Goal: Transaction & Acquisition: Purchase product/service

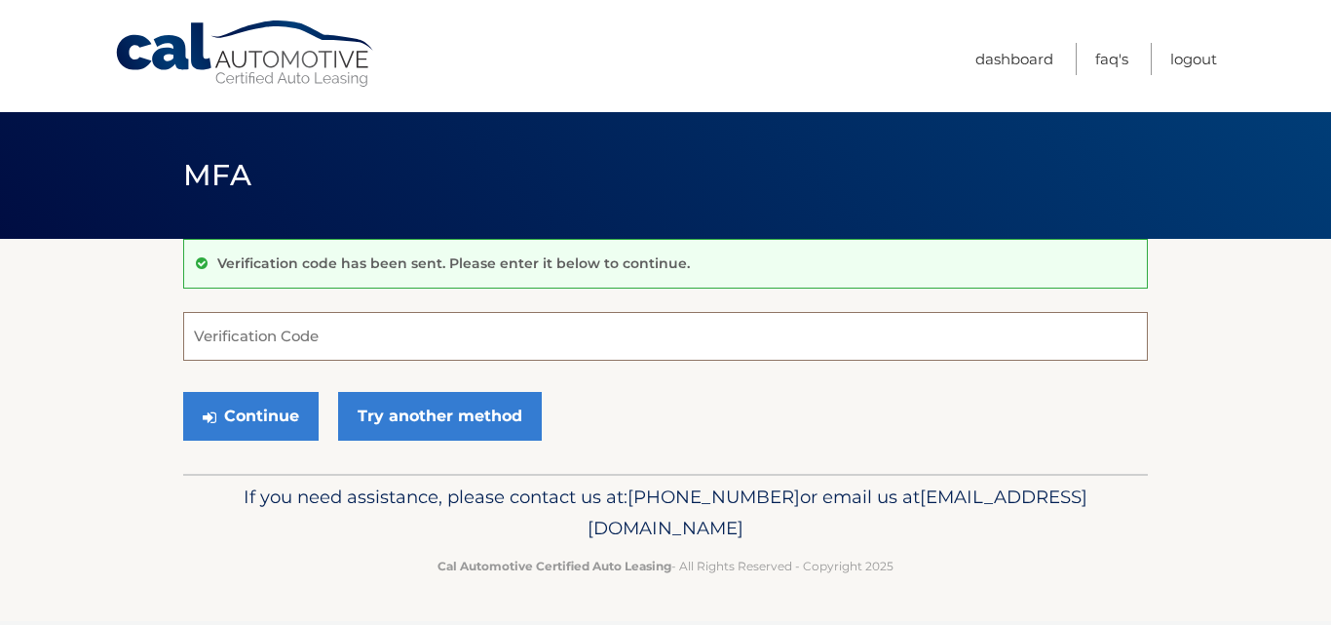
click at [893, 331] on input "Verification Code" at bounding box center [665, 336] width 965 height 49
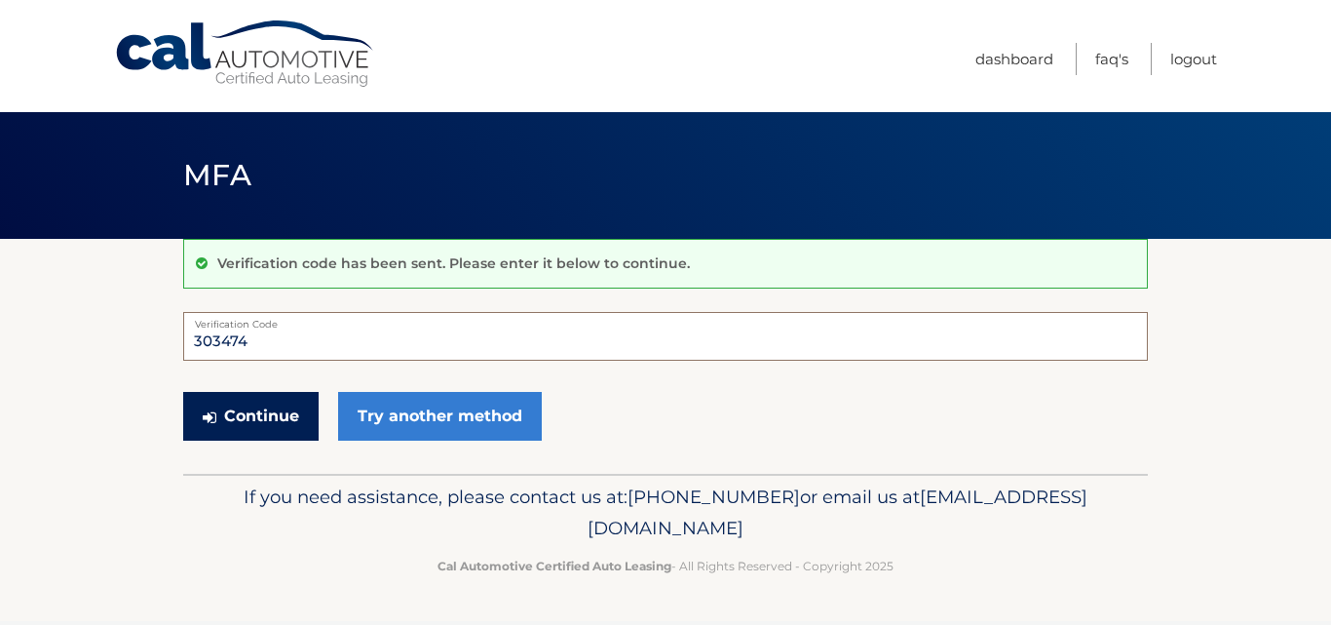
type input "303474"
click at [259, 405] on button "Continue" at bounding box center [250, 416] width 135 height 49
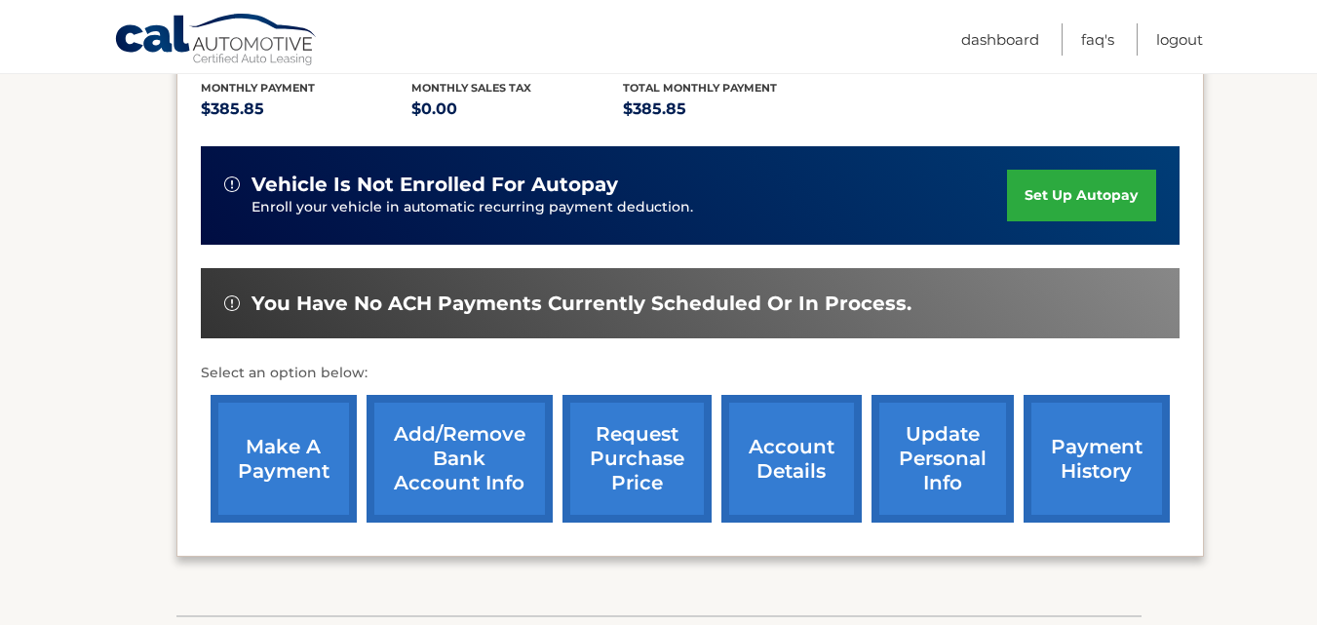
scroll to position [419, 0]
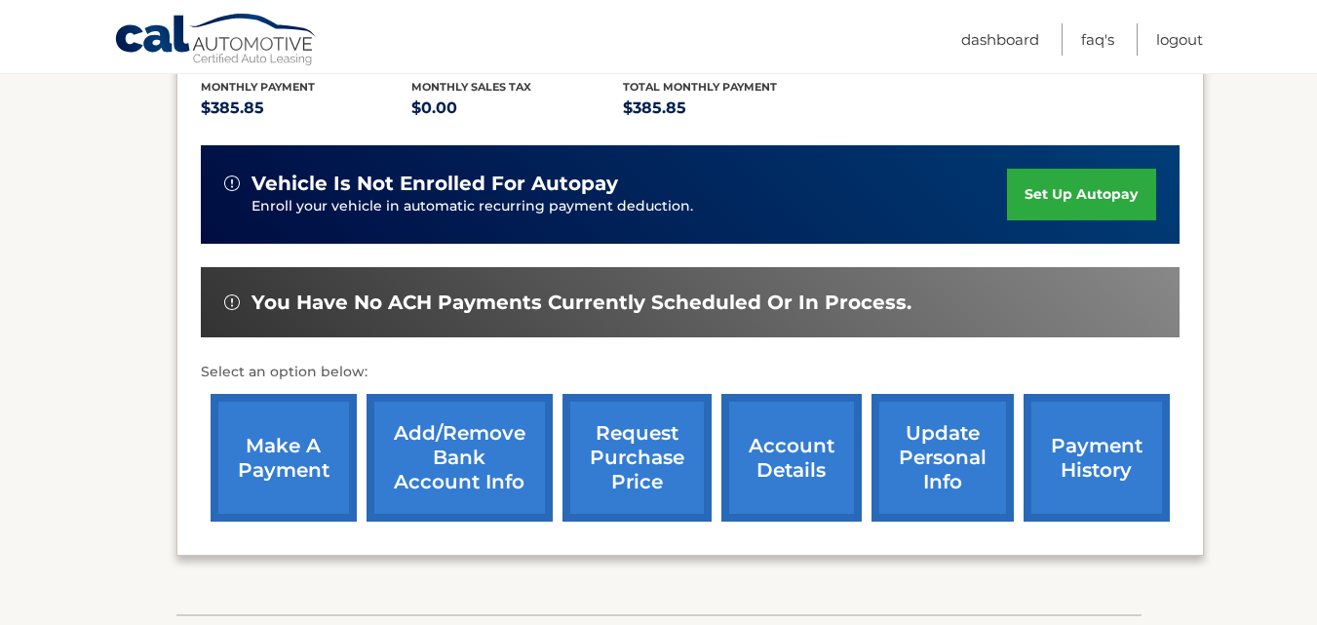
click at [250, 500] on link "make a payment" at bounding box center [284, 458] width 146 height 128
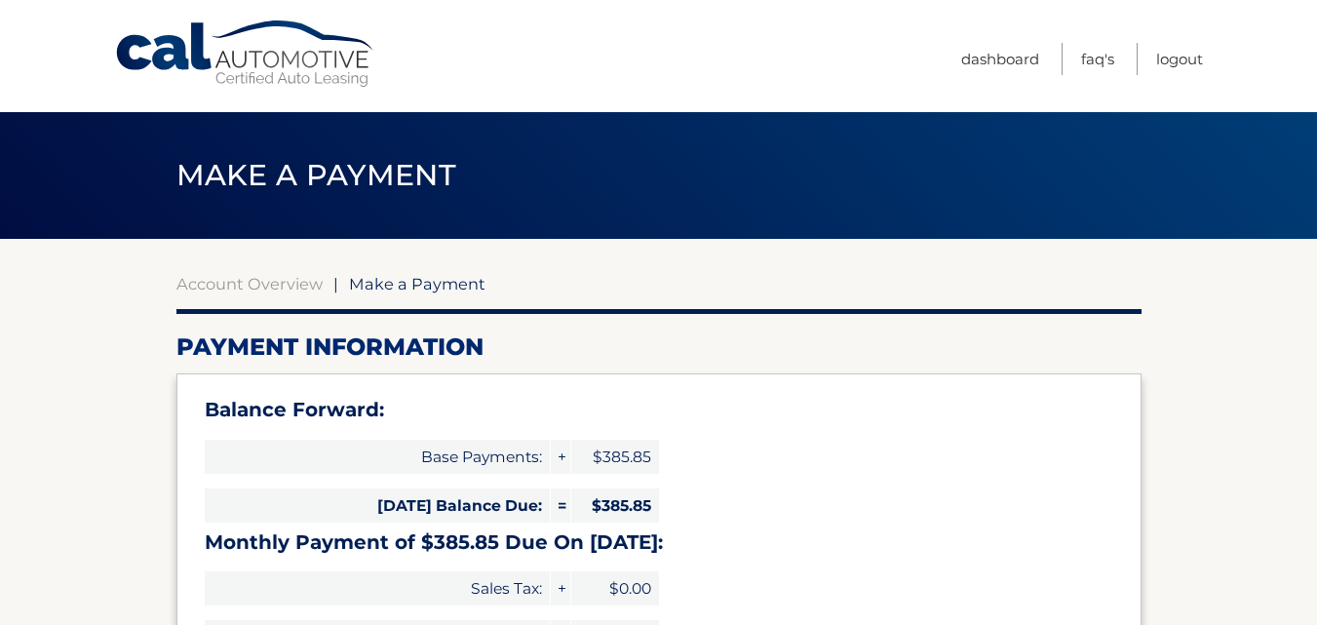
select select "M2E0Y2ZlNmQtZDAxZS00NWM0LTg0OWEtZmMyN2E2YWM3OWVl"
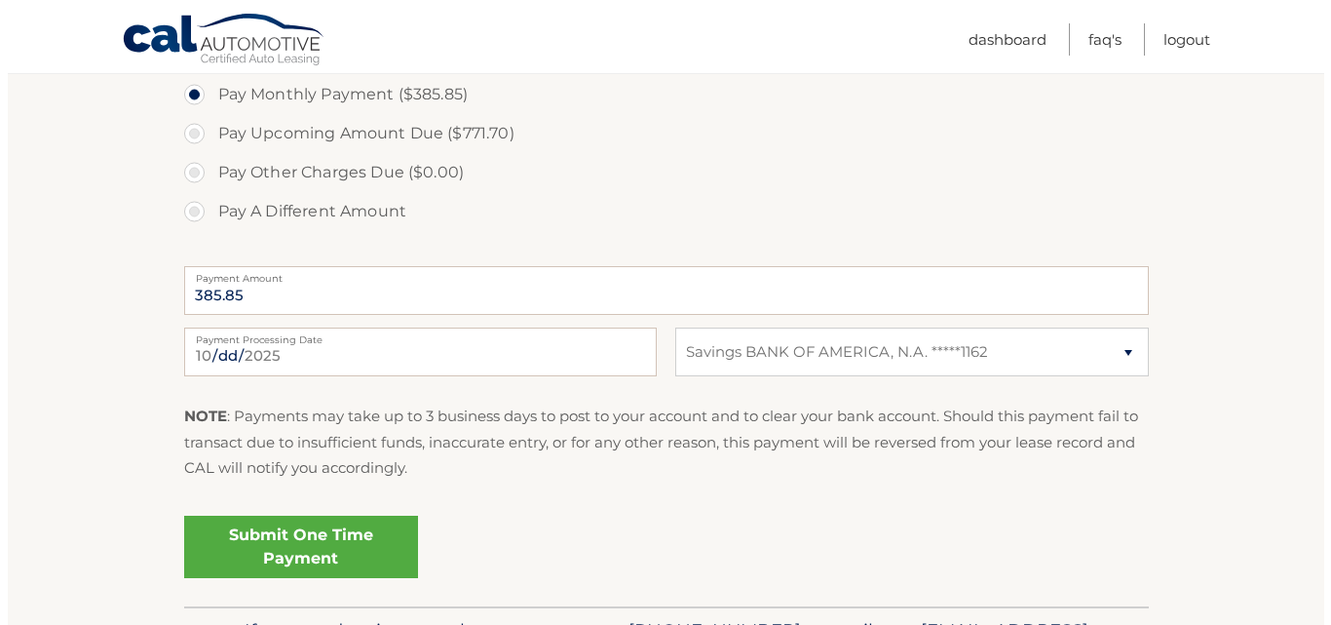
scroll to position [724, 0]
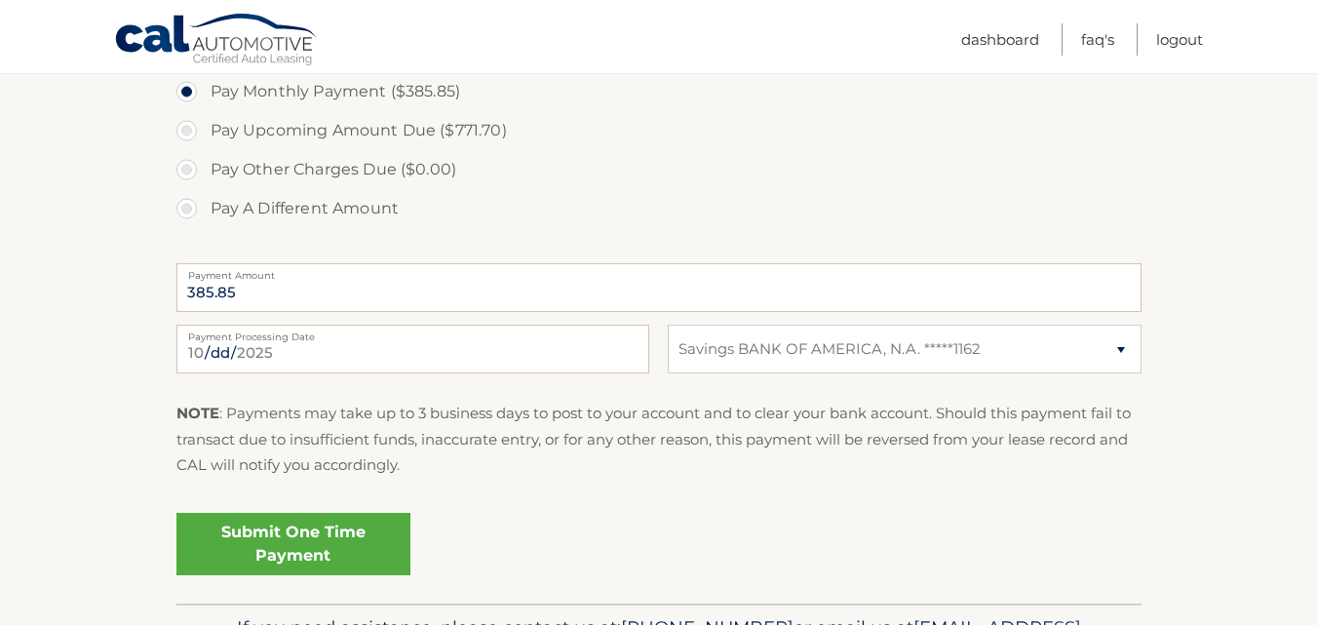
click at [368, 539] on link "Submit One Time Payment" at bounding box center [293, 544] width 234 height 62
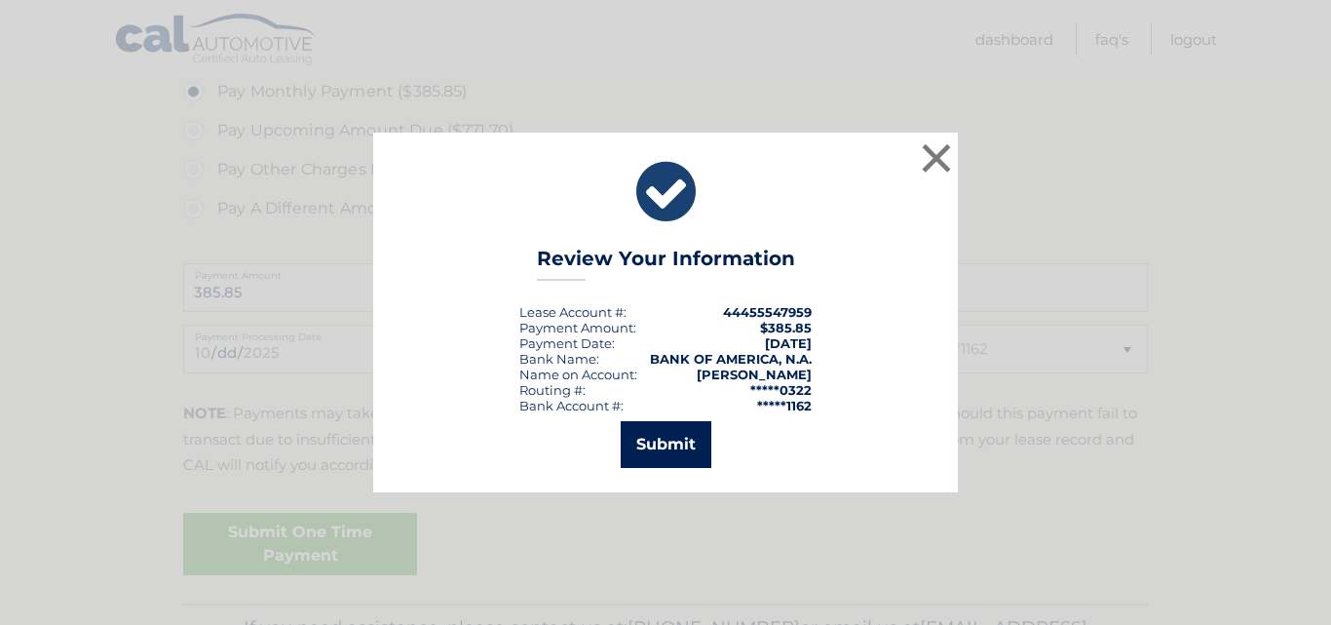
click at [677, 454] on button "Submit" at bounding box center [666, 444] width 91 height 47
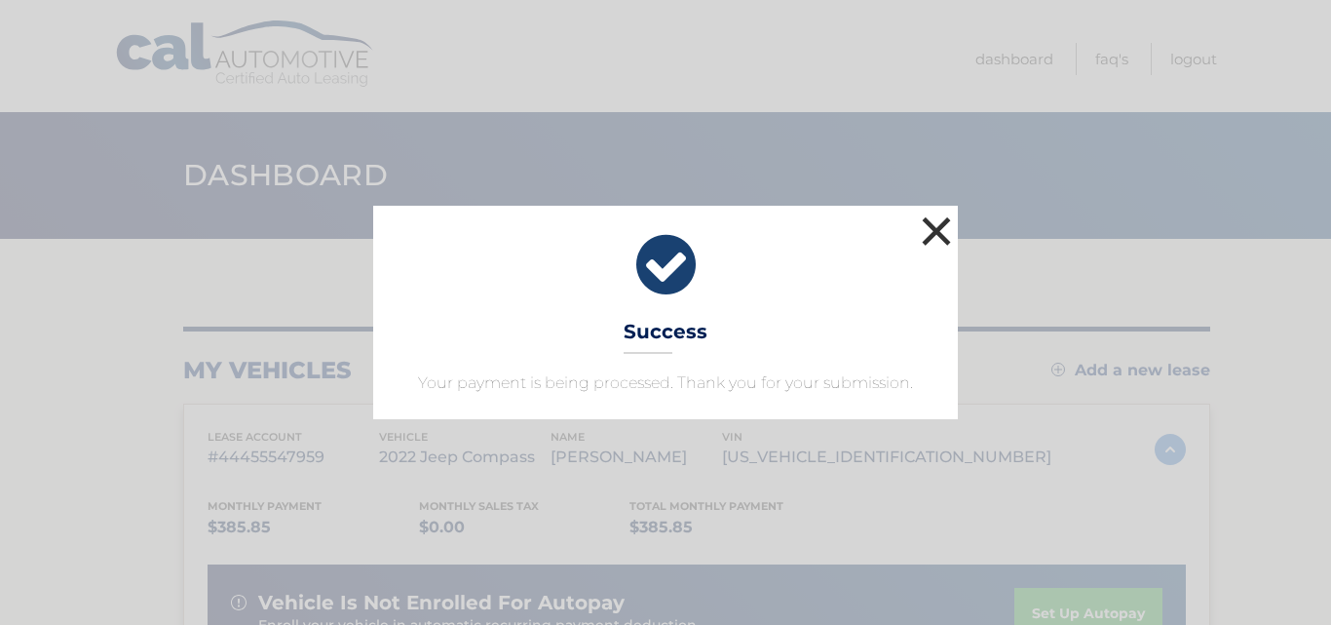
click at [933, 229] on button "×" at bounding box center [936, 230] width 39 height 39
